Goal: Task Accomplishment & Management: Use online tool/utility

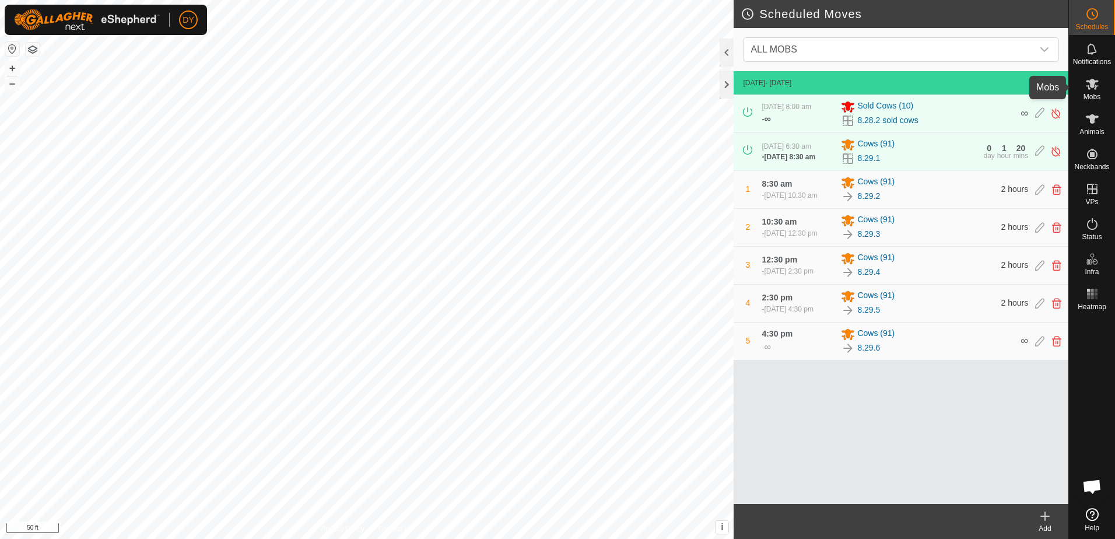
click at [1093, 87] on icon at bounding box center [1092, 84] width 13 height 11
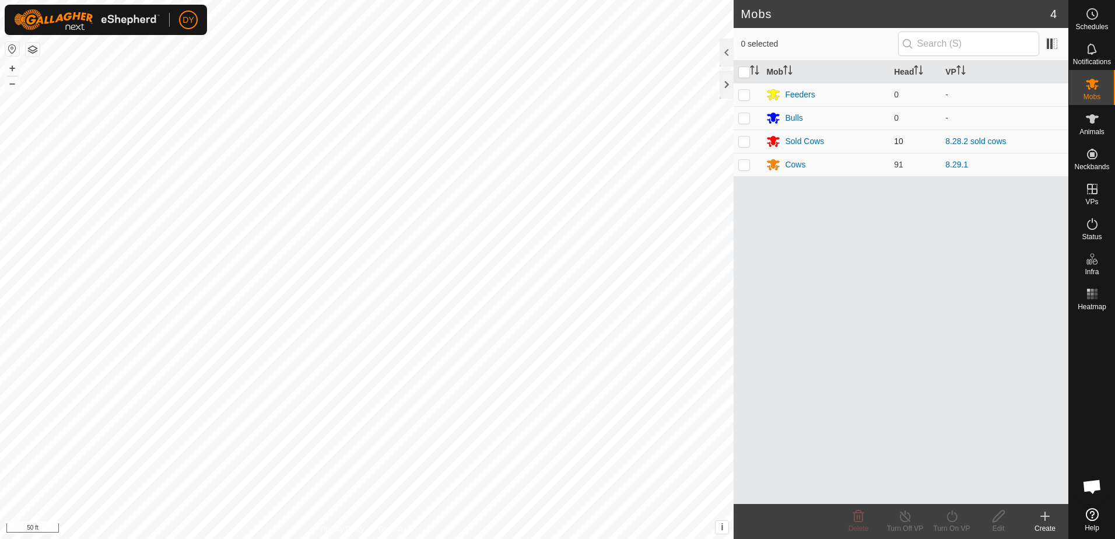
click at [740, 143] on p-checkbox at bounding box center [744, 140] width 12 height 9
checkbox input "true"
click at [958, 518] on icon at bounding box center [952, 516] width 15 height 14
click at [960, 494] on link "Now" at bounding box center [986, 490] width 115 height 23
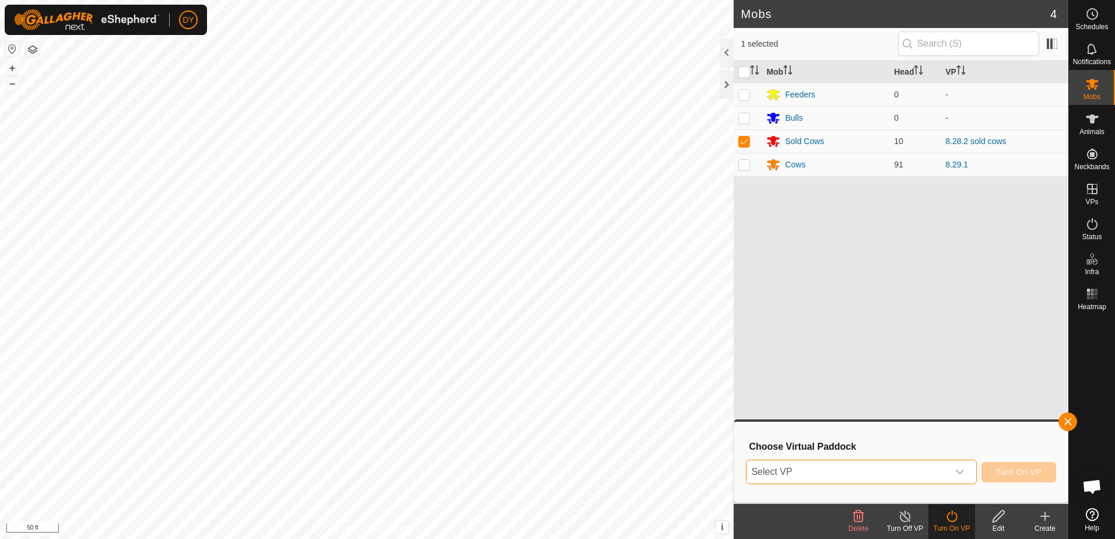
click at [814, 470] on span "Select VP" at bounding box center [847, 471] width 201 height 23
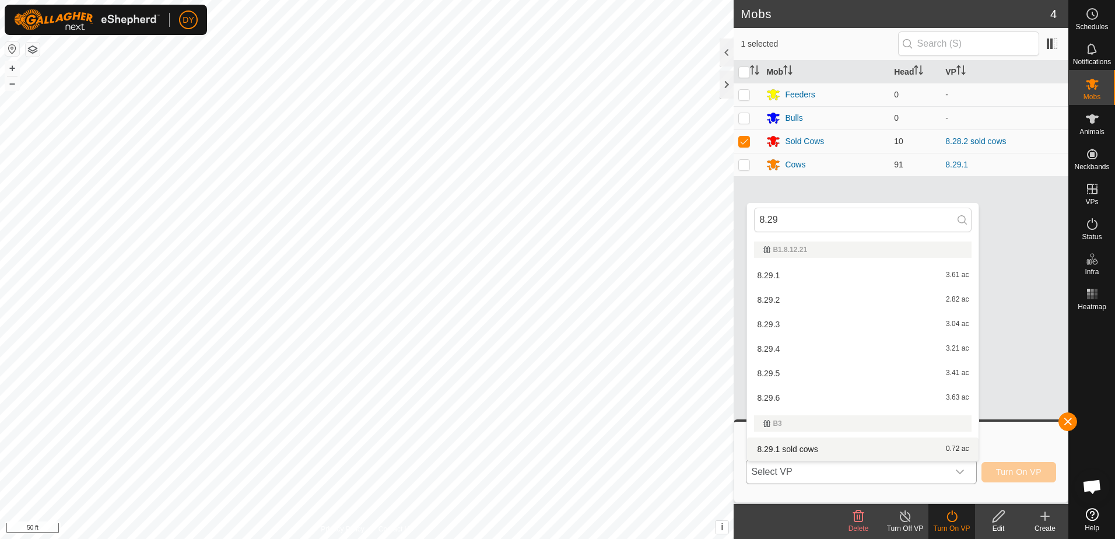
type input "8.29"
click at [798, 449] on li "8.29.1 sold cows 0.72 ac" at bounding box center [863, 448] width 232 height 23
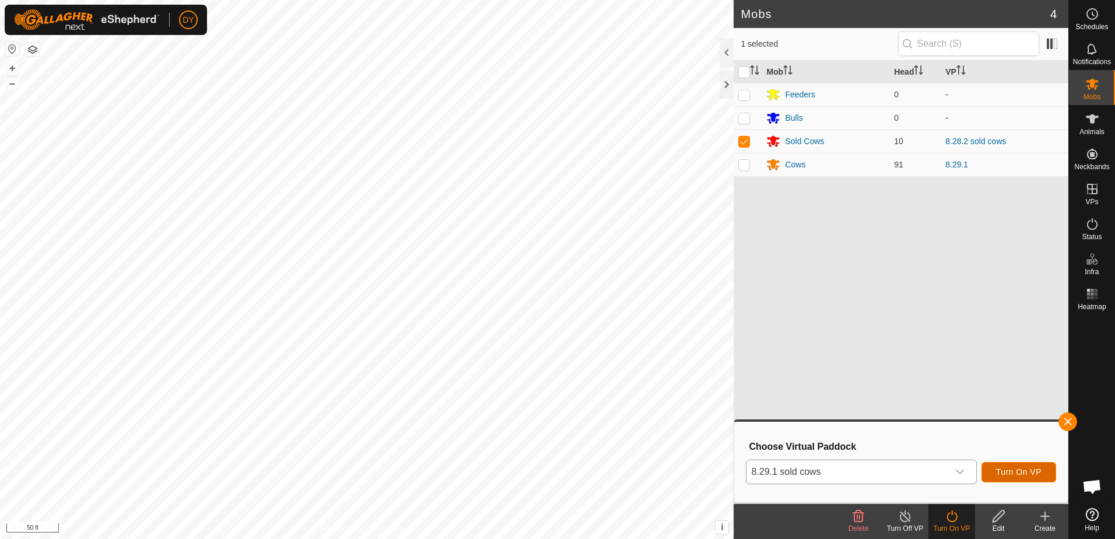
click at [1011, 475] on span "Turn On VP" at bounding box center [1018, 471] width 45 height 9
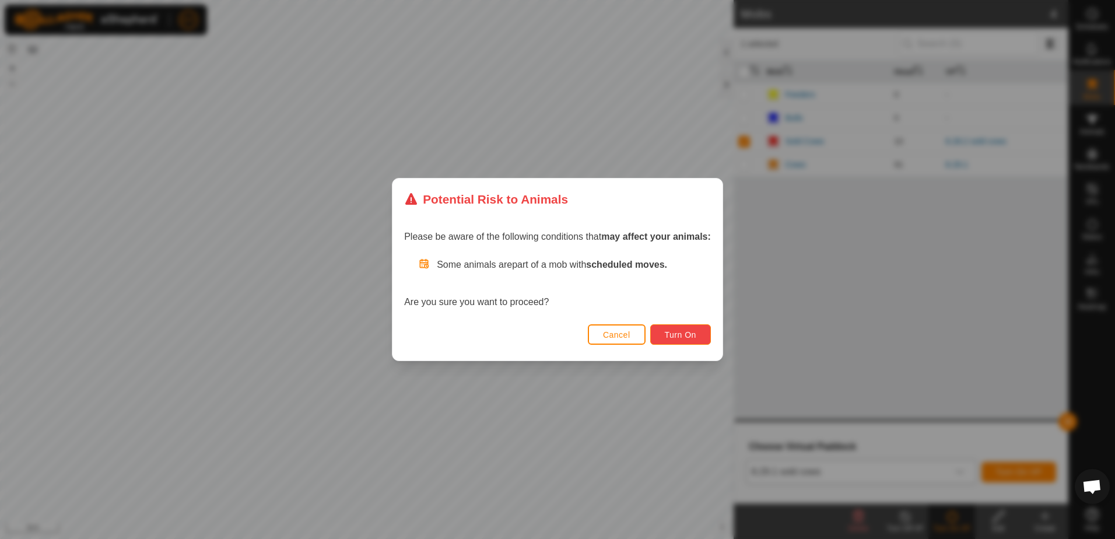
click at [687, 333] on span "Turn On" at bounding box center [680, 334] width 31 height 9
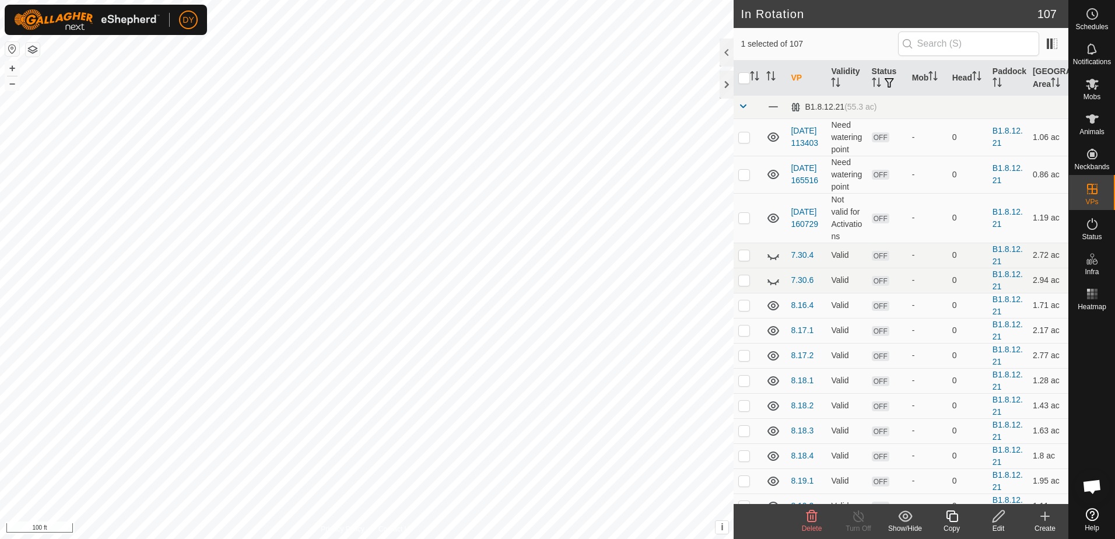
checkbox input "false"
click at [726, 90] on div at bounding box center [727, 85] width 14 height 28
